Goal: Find specific page/section: Find specific page/section

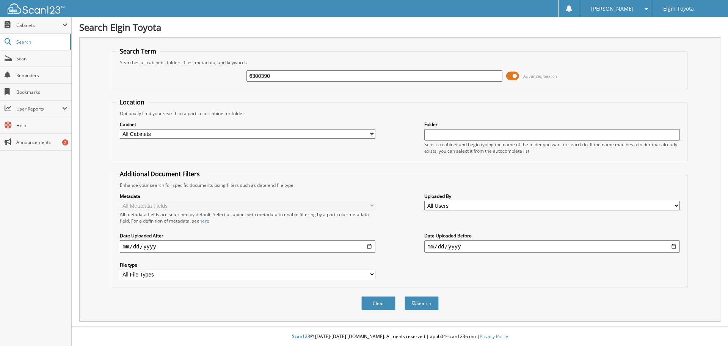
type input "6300390"
click at [405, 296] on button "Search" at bounding box center [422, 303] width 34 height 14
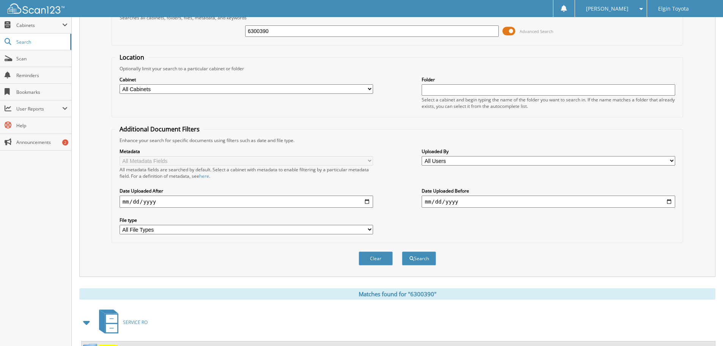
scroll to position [125, 0]
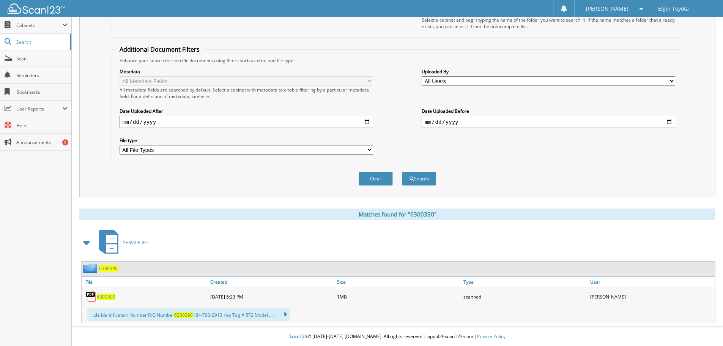
click at [111, 293] on span "6300390" at bounding box center [106, 296] width 19 height 6
